Goal: Transaction & Acquisition: Book appointment/travel/reservation

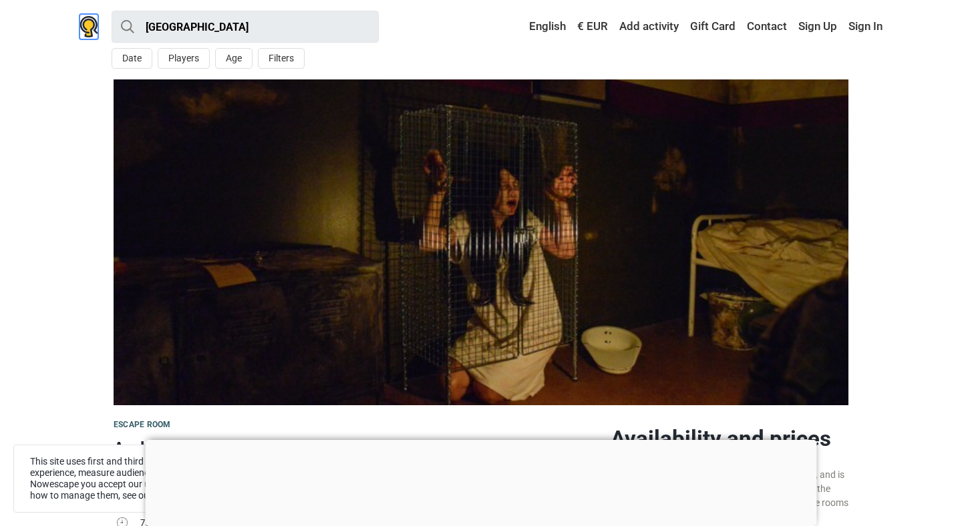
click at [89, 27] on img at bounding box center [89, 26] width 19 height 21
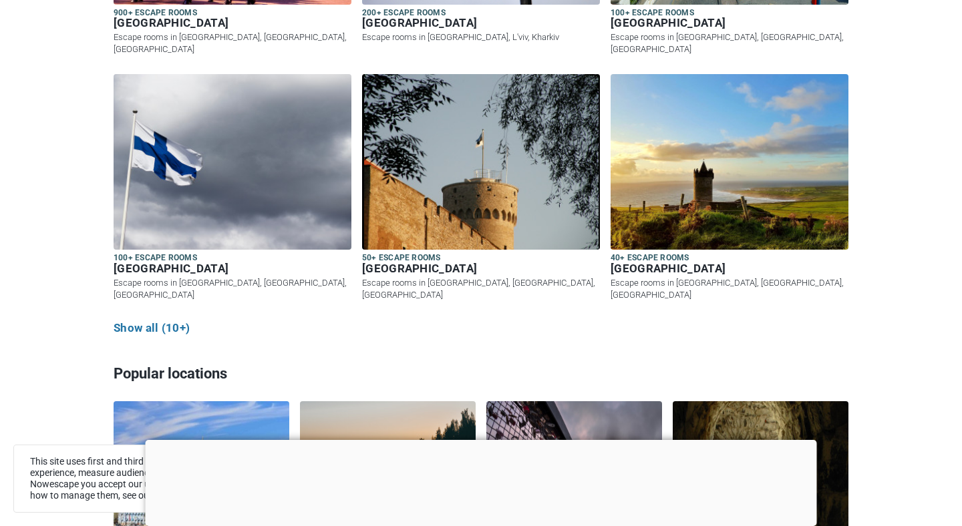
scroll to position [804, 0]
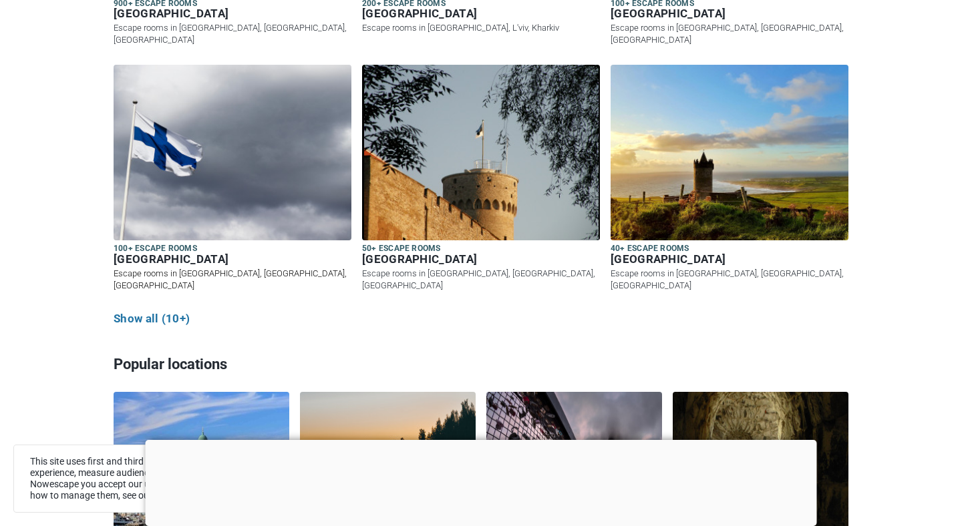
click at [183, 204] on img at bounding box center [233, 153] width 238 height 176
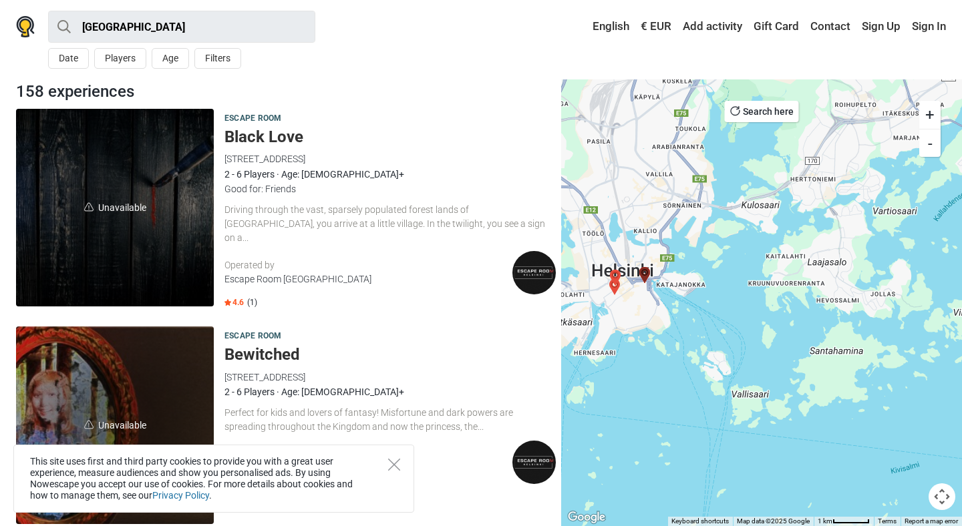
drag, startPoint x: 625, startPoint y: 288, endPoint x: 796, endPoint y: 344, distance: 180.0
click at [796, 344] on div at bounding box center [761, 303] width 401 height 447
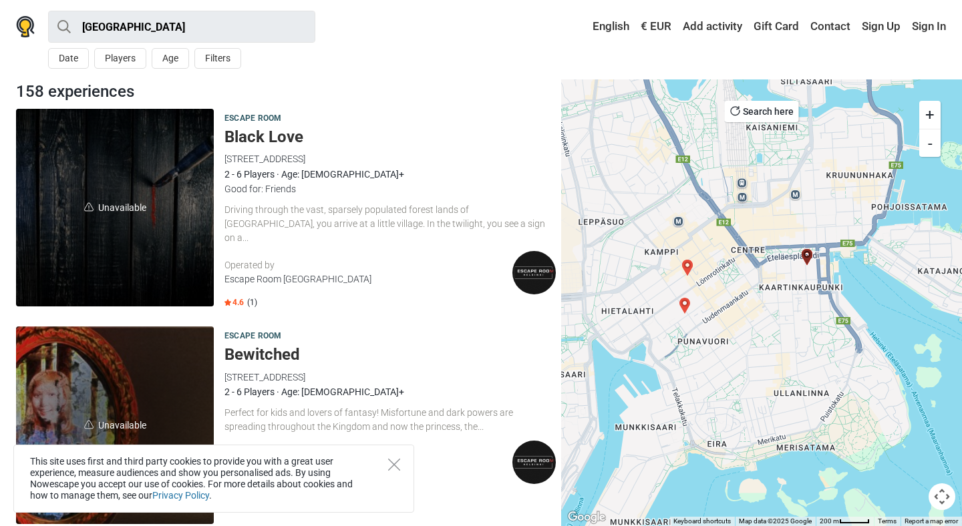
drag, startPoint x: 680, startPoint y: 282, endPoint x: 752, endPoint y: 343, distance: 94.8
click at [752, 343] on div at bounding box center [761, 303] width 401 height 447
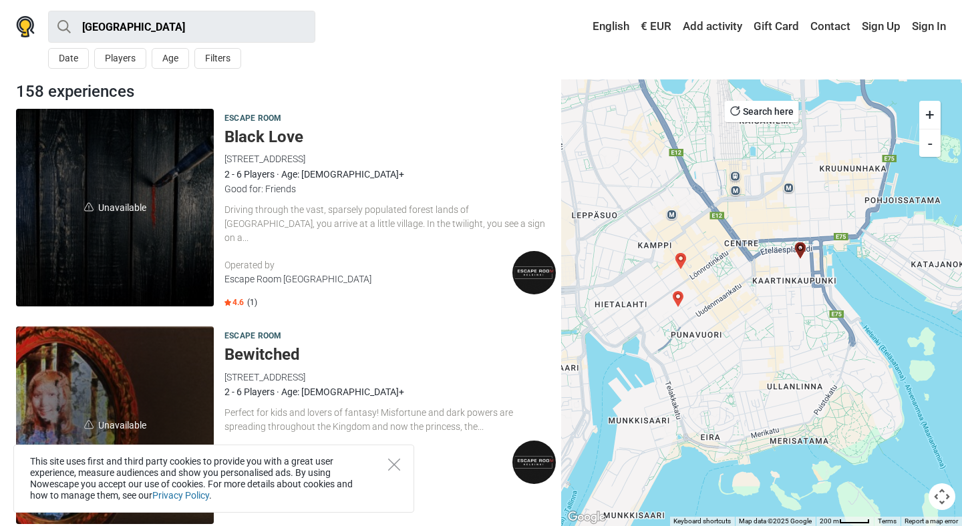
click at [756, 111] on button "Search here" at bounding box center [762, 111] width 74 height 21
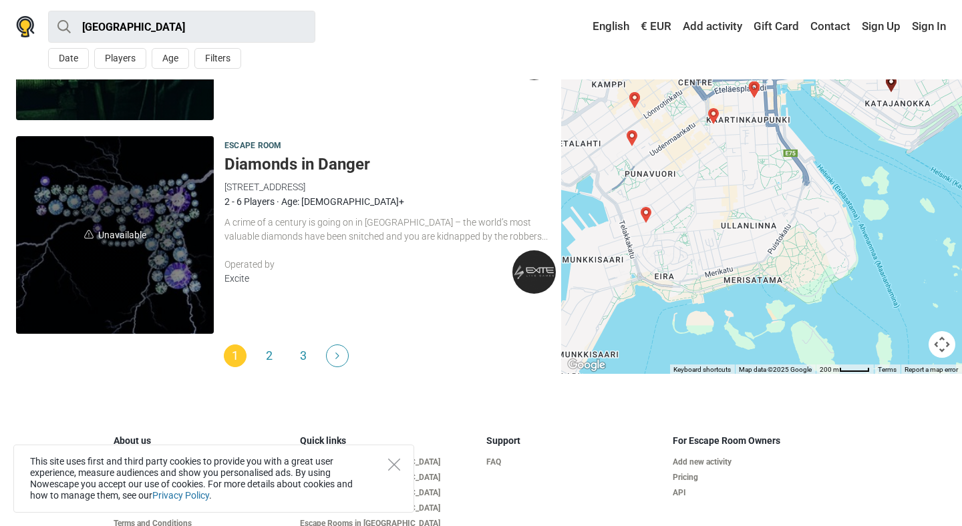
scroll to position [4130, 0]
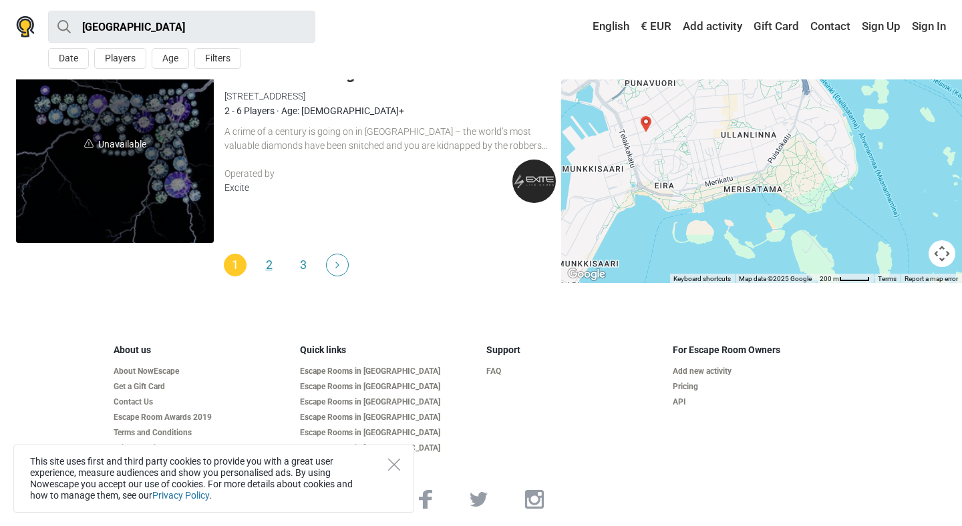
click at [267, 264] on link "2" at bounding box center [269, 265] width 23 height 23
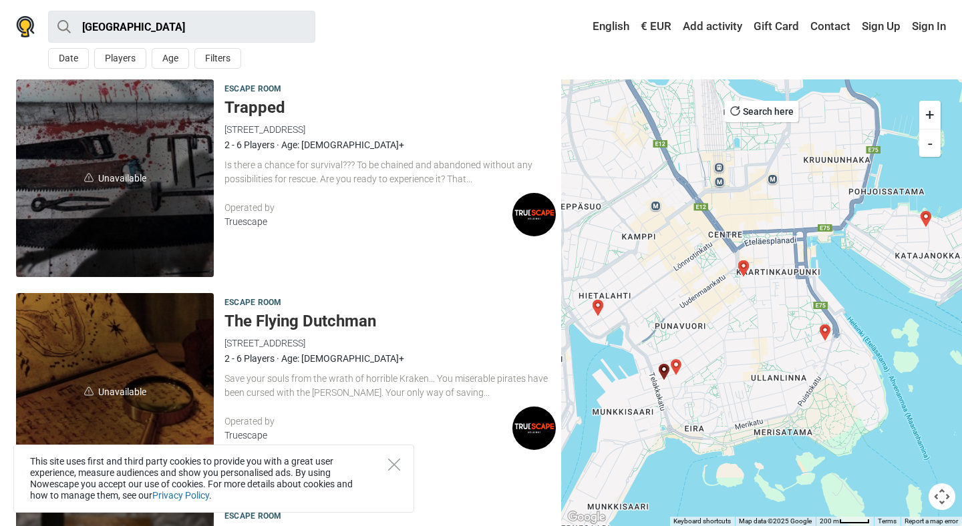
scroll to position [1322, 0]
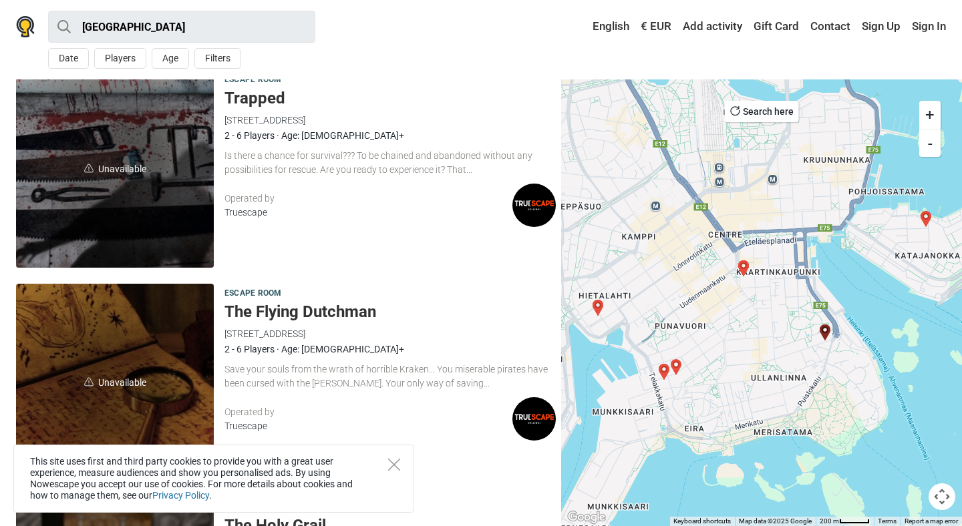
click at [248, 214] on div "Truescape" at bounding box center [368, 213] width 288 height 14
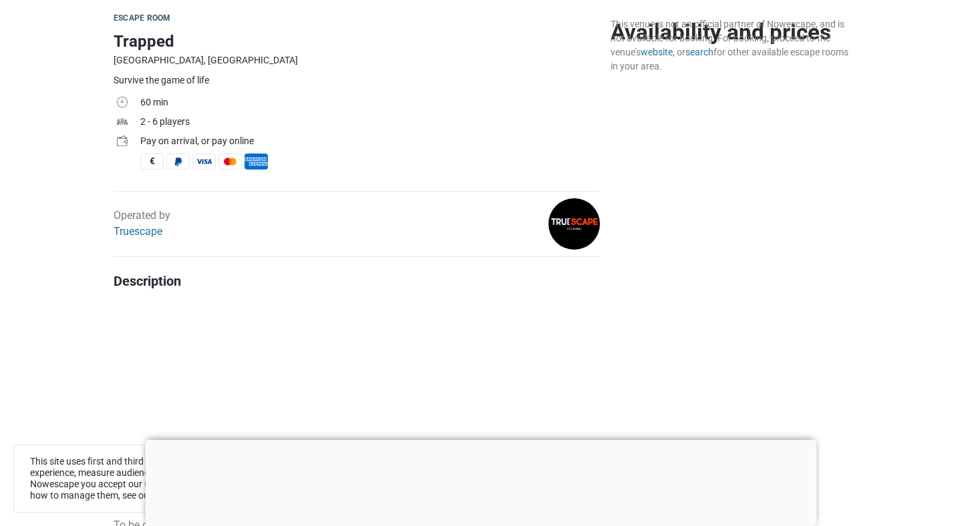
scroll to position [503, 0]
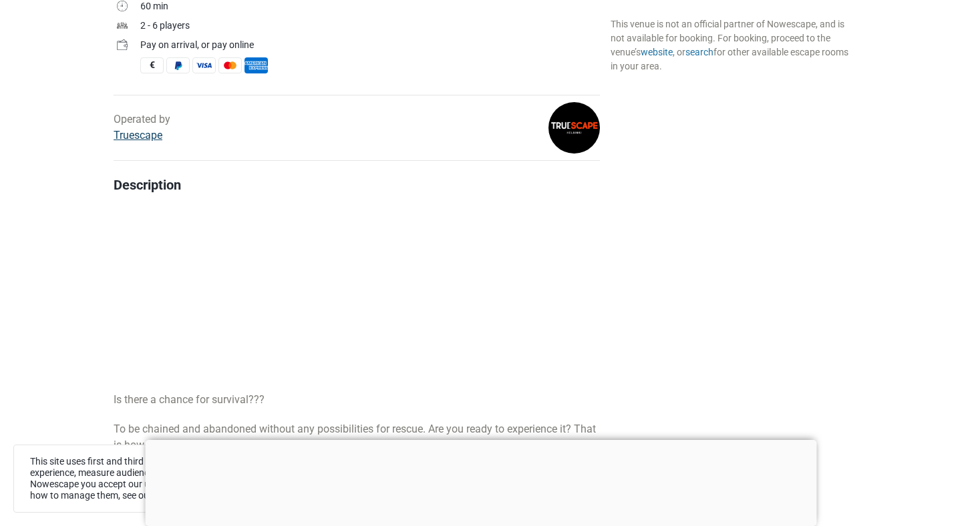
click at [149, 137] on link "Truescape" at bounding box center [138, 135] width 49 height 13
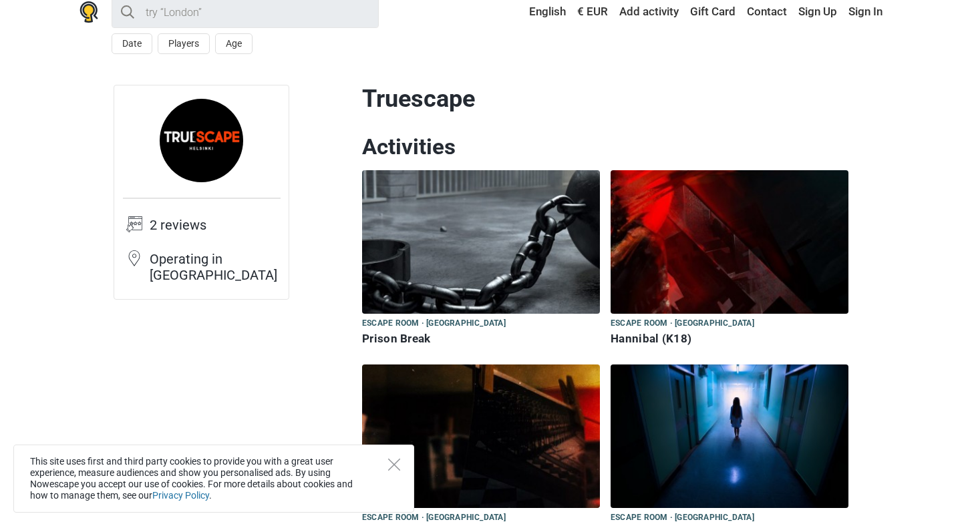
scroll to position [919, 0]
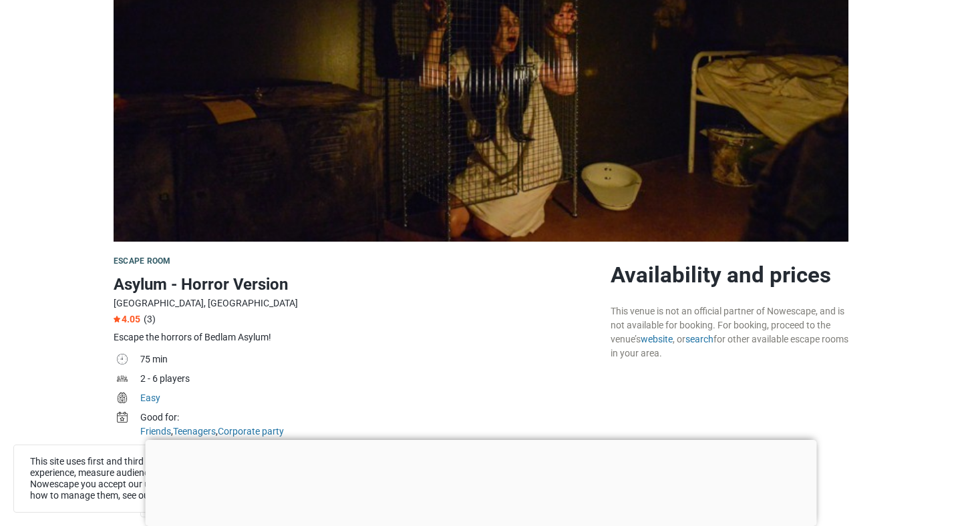
scroll to position [184, 0]
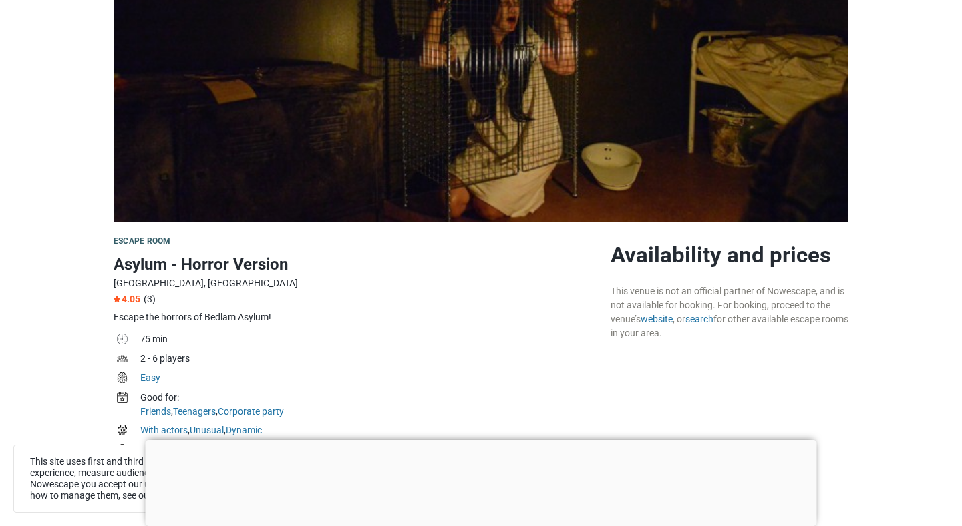
click at [478, 440] on div at bounding box center [481, 440] width 671 height 0
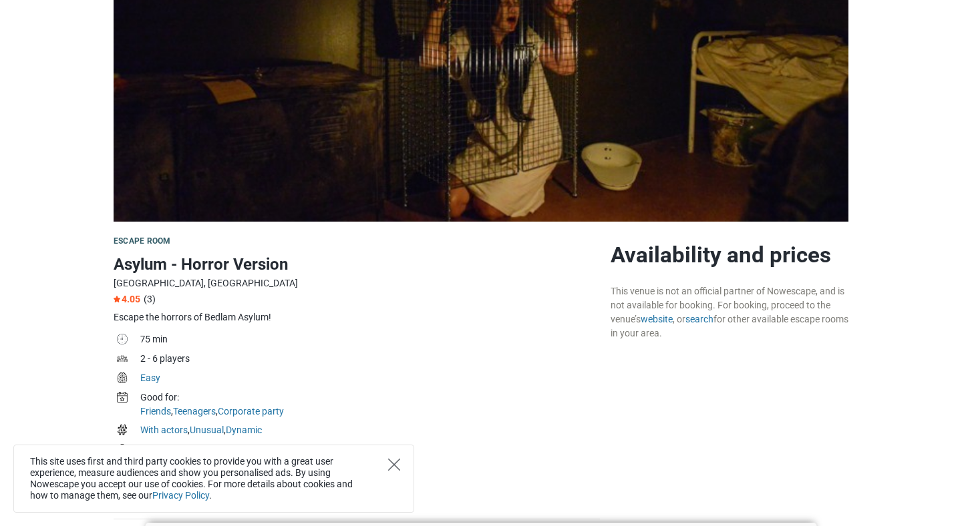
click at [394, 465] on icon "Close" at bounding box center [394, 465] width 12 height 12
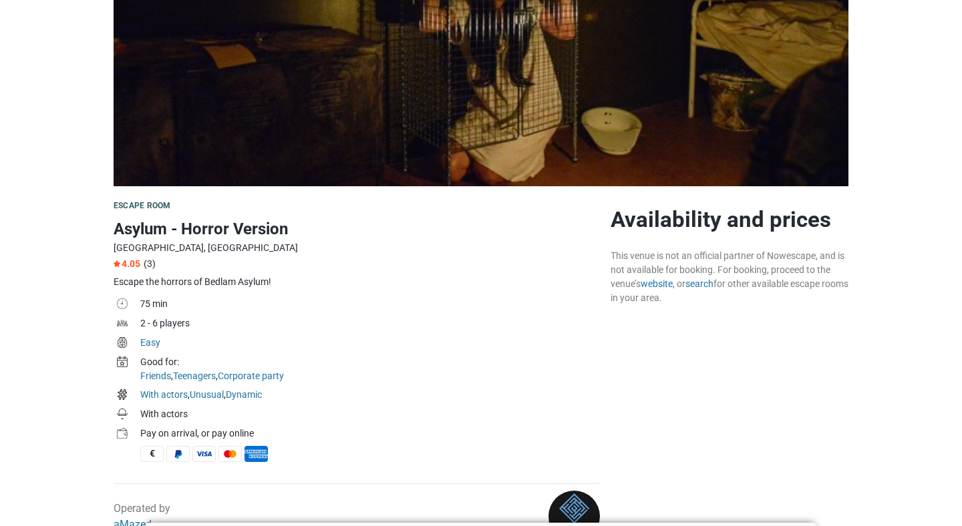
scroll to position [0, 0]
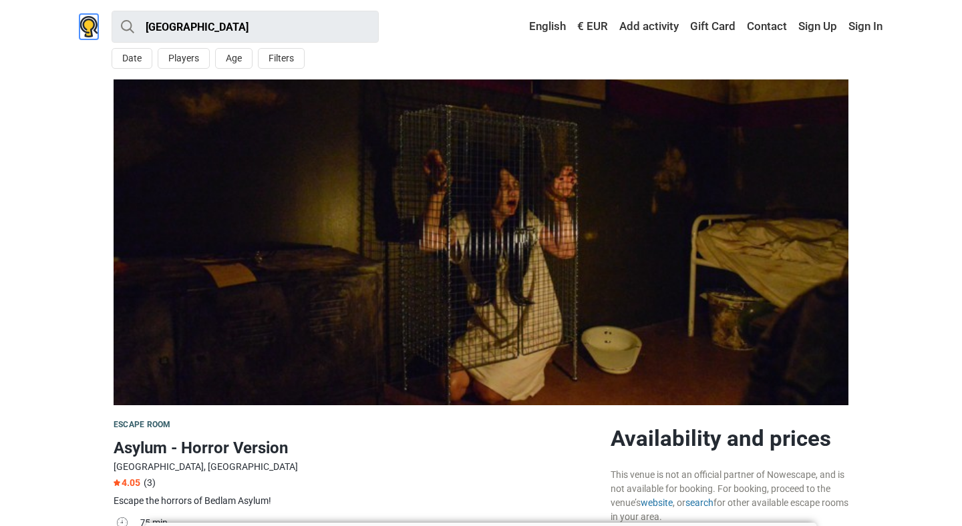
click at [87, 26] on img at bounding box center [89, 26] width 19 height 21
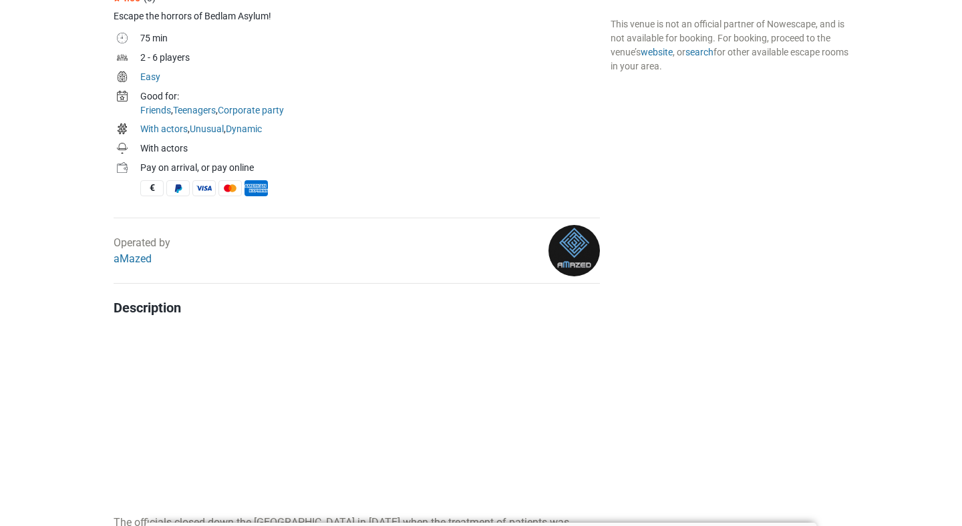
scroll to position [568, 0]
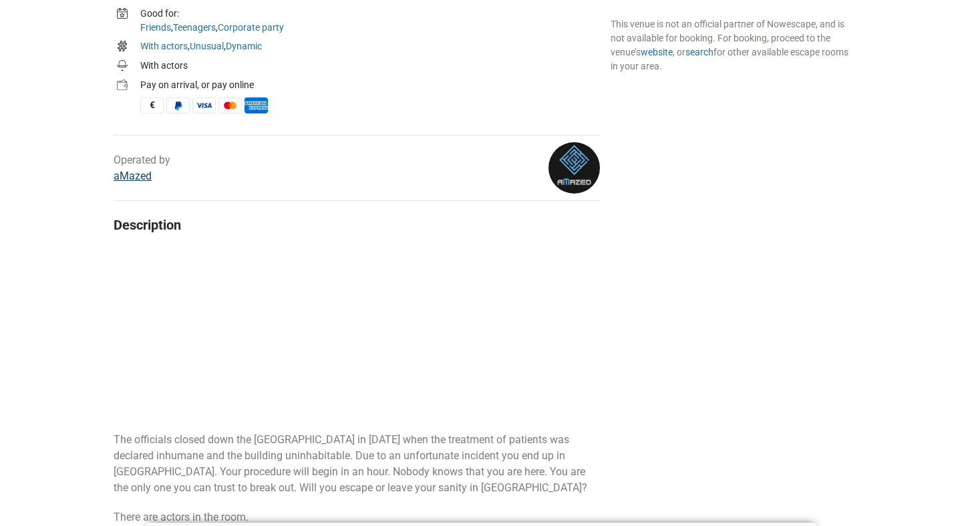
click at [136, 177] on link "aMazed" at bounding box center [133, 176] width 38 height 13
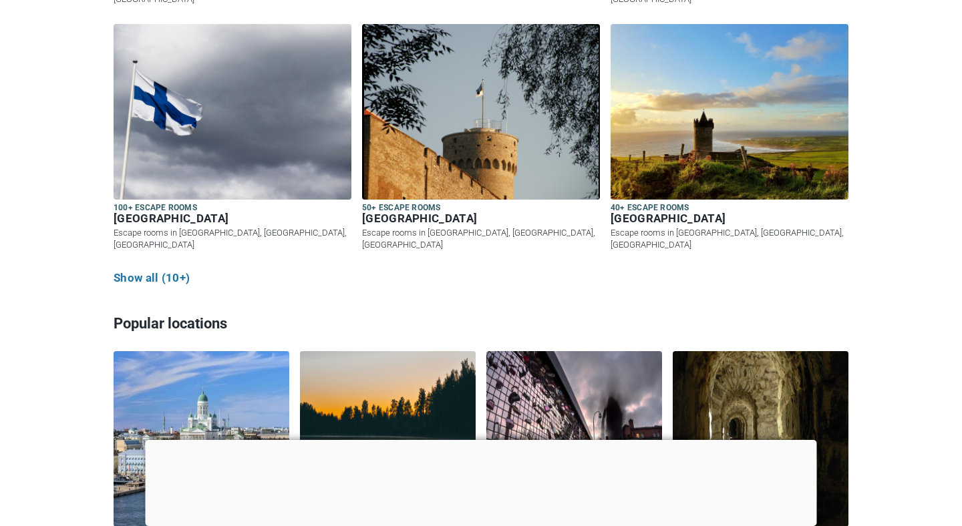
scroll to position [863, 0]
